Goal: Task Accomplishment & Management: Complete application form

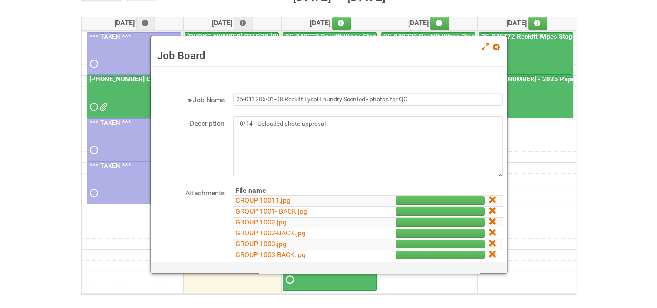
scroll to position [87, 0]
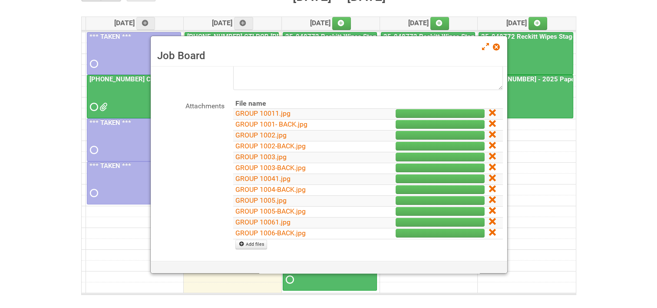
click at [490, 109] on td at bounding box center [495, 113] width 16 height 11
click at [489, 111] on icon at bounding box center [492, 112] width 6 height 6
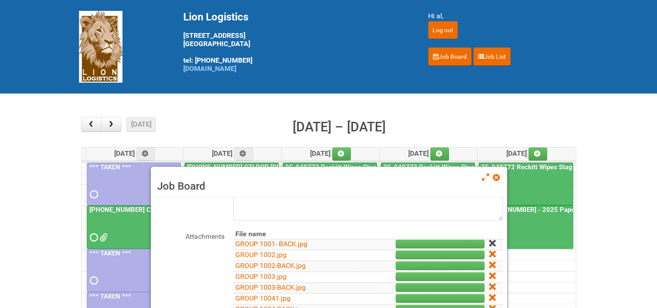
click at [489, 244] on icon at bounding box center [492, 243] width 6 height 6
click at [489, 240] on icon at bounding box center [492, 243] width 6 height 6
click at [489, 242] on icon at bounding box center [492, 243] width 6 height 6
click at [489, 253] on icon at bounding box center [492, 254] width 6 height 6
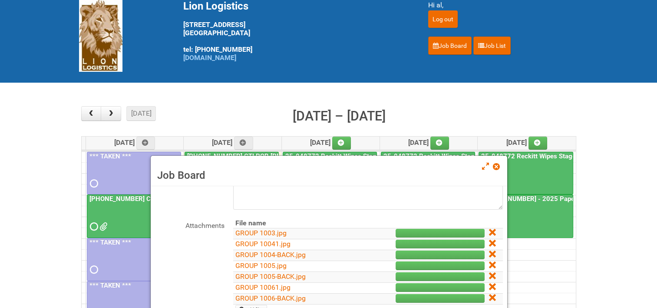
scroll to position [43, 0]
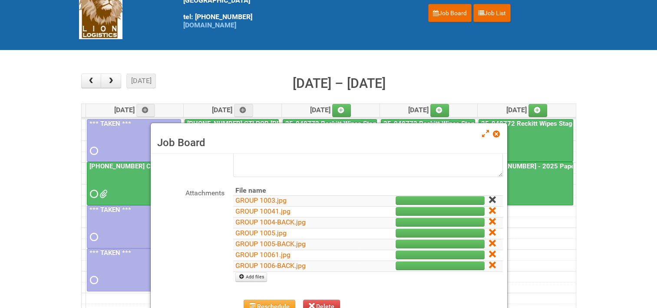
click at [489, 196] on icon at bounding box center [492, 199] width 6 height 6
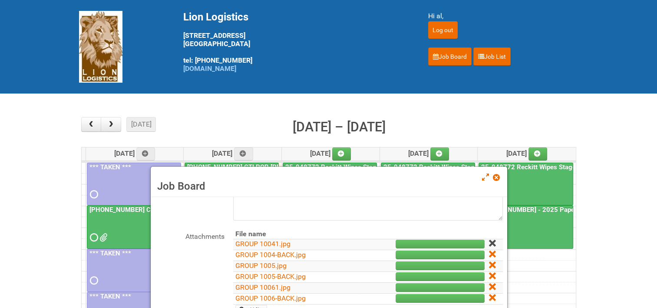
click at [489, 242] on icon at bounding box center [492, 243] width 6 height 6
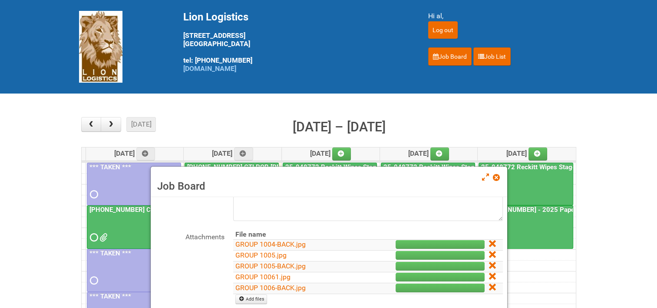
scroll to position [85, 0]
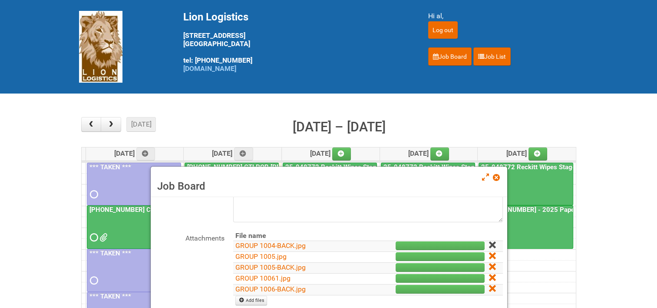
click at [489, 243] on icon at bounding box center [492, 245] width 6 height 6
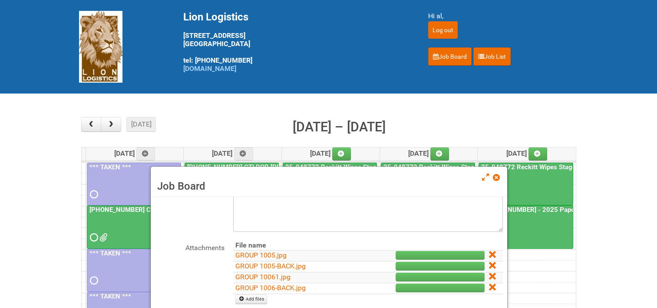
scroll to position [75, 0]
click at [489, 257] on icon at bounding box center [492, 255] width 6 height 6
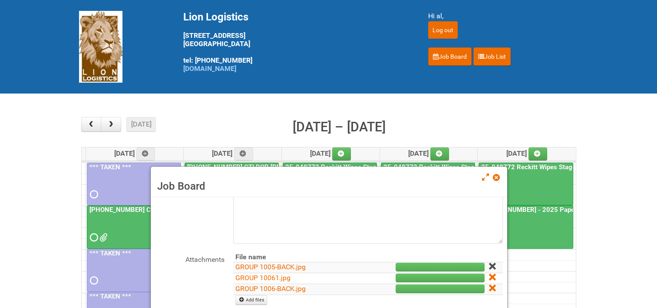
click at [489, 264] on icon at bounding box center [492, 266] width 6 height 6
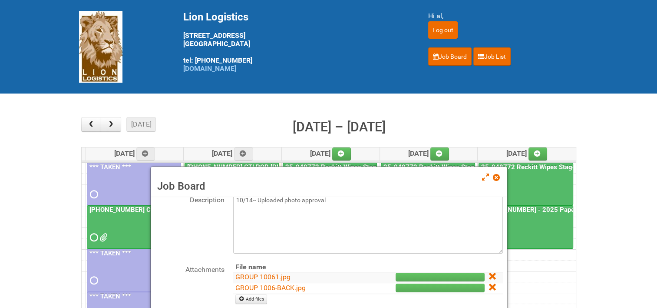
scroll to position [53, 0]
click at [489, 277] on icon at bounding box center [492, 277] width 6 height 6
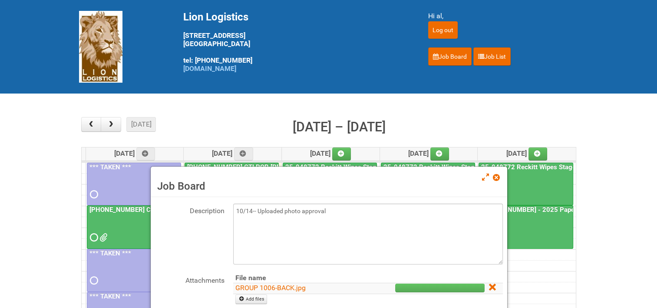
scroll to position [42, 0]
click at [489, 287] on icon at bounding box center [492, 288] width 6 height 6
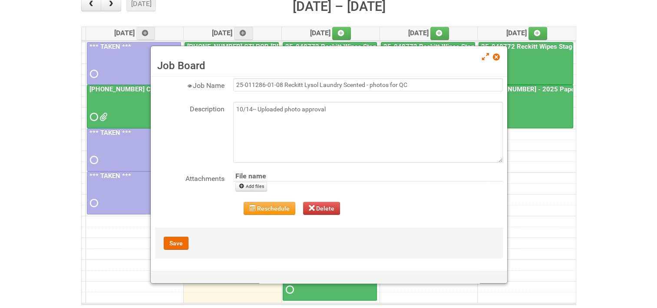
scroll to position [130, 0]
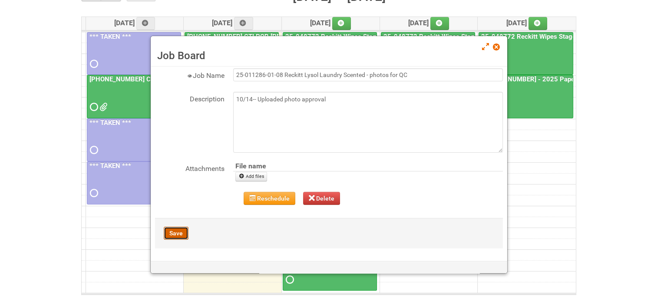
click at [174, 232] on button "Save" at bounding box center [176, 232] width 25 height 13
